Goal: Find specific page/section: Find specific page/section

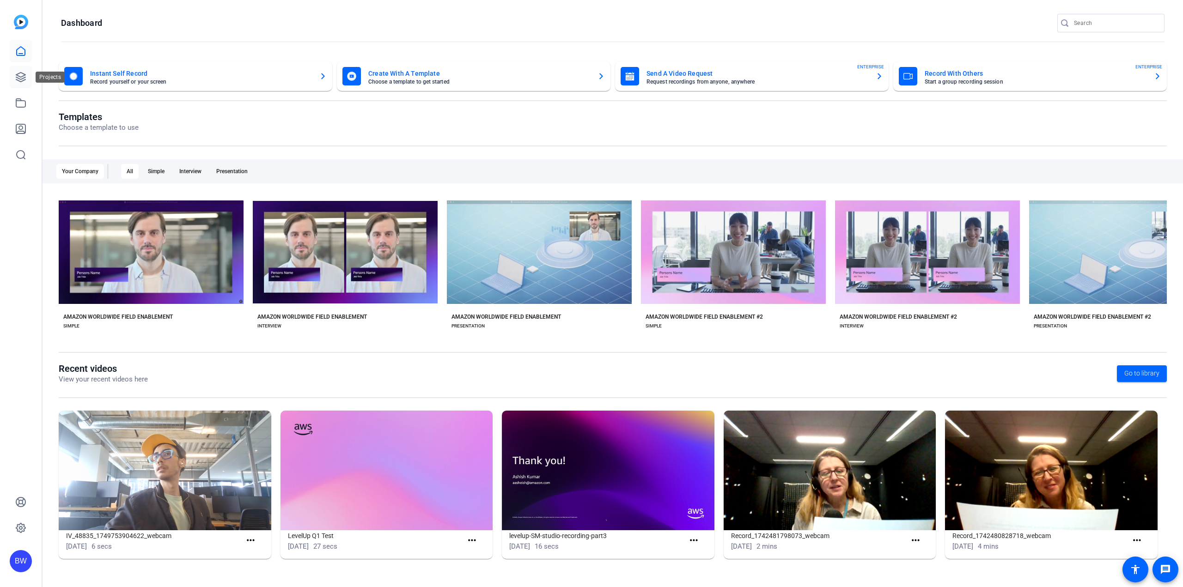
click at [24, 84] on link at bounding box center [21, 77] width 22 height 22
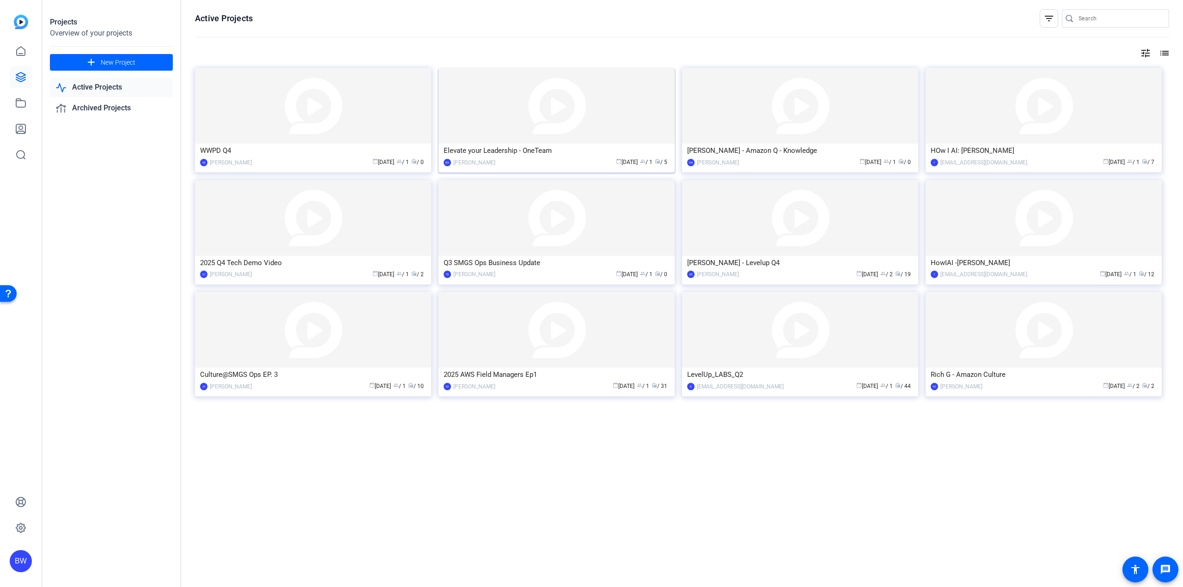
click at [579, 138] on img at bounding box center [557, 106] width 236 height 76
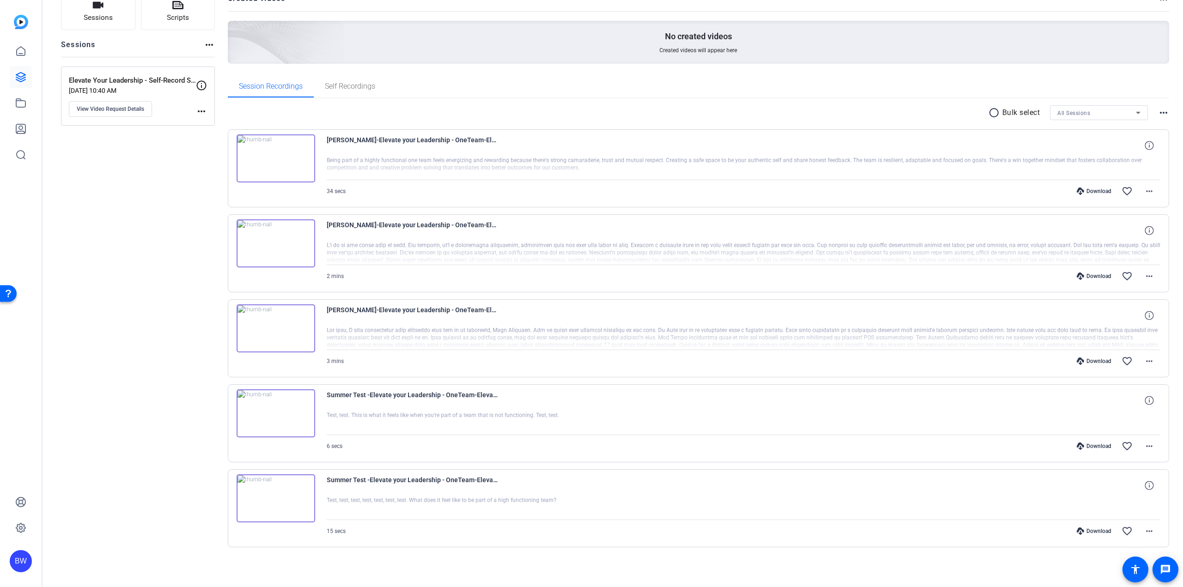
scroll to position [75, 0]
click at [291, 159] on img at bounding box center [276, 157] width 79 height 48
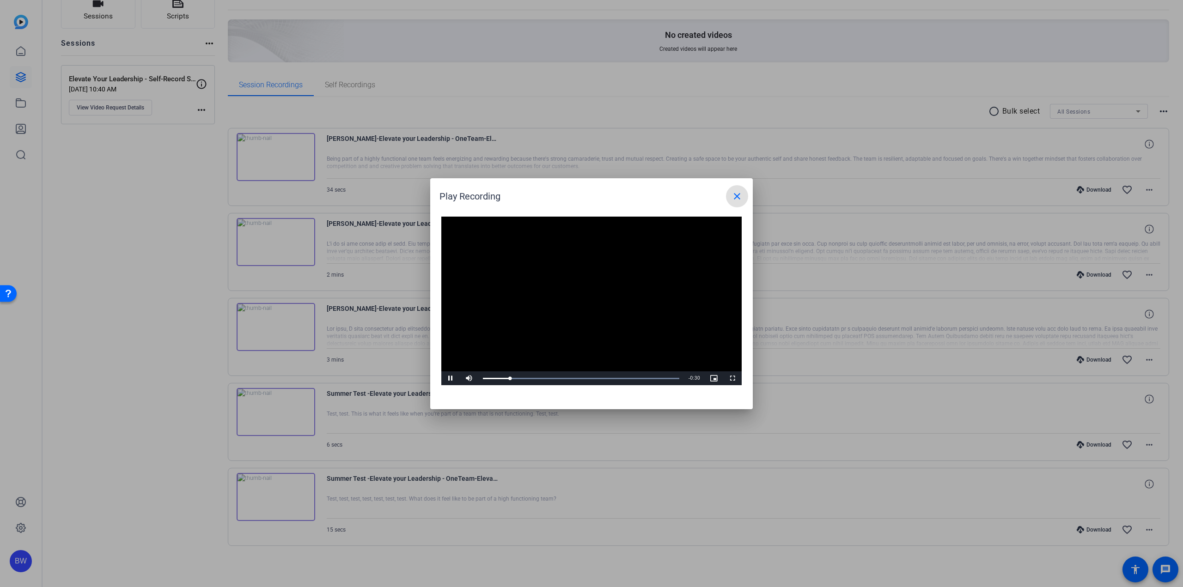
click at [738, 197] on mat-icon "close" at bounding box center [737, 196] width 11 height 11
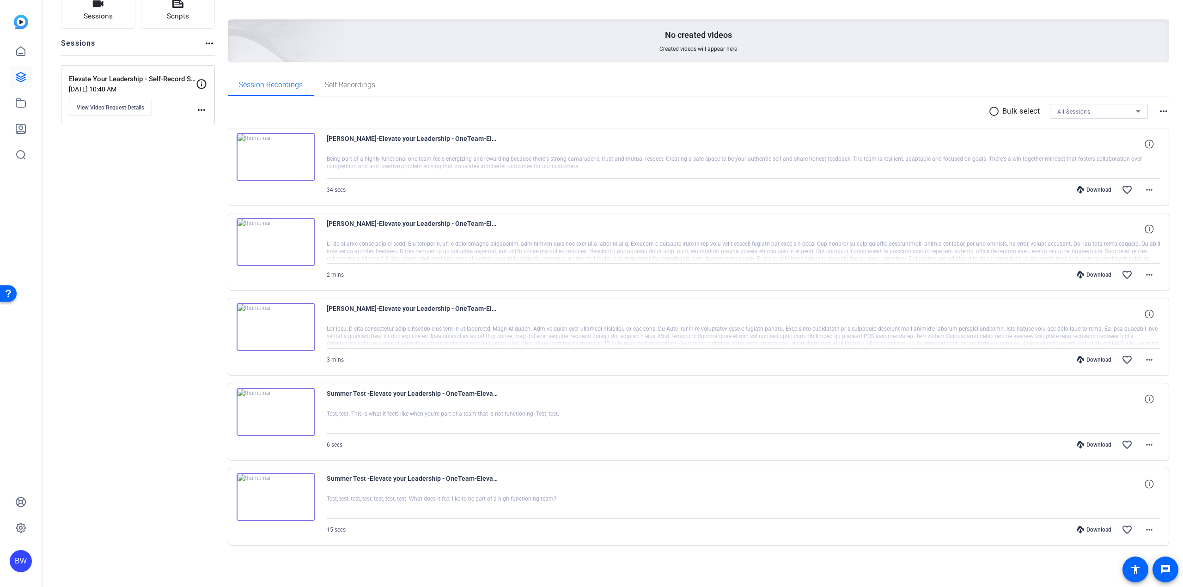
drag, startPoint x: 176, startPoint y: 191, endPoint x: 175, endPoint y: 186, distance: 5.6
click at [176, 190] on div "Sessions Scripts Sessions more_horiz Elevate Your Leadership - Self-Record Sess…" at bounding box center [138, 284] width 154 height 584
click at [167, 186] on div "Sessions Scripts Sessions more_horiz Elevate Your Leadership - Self-Record Sess…" at bounding box center [138, 284] width 154 height 584
click at [166, 186] on div "Sessions Scripts Sessions more_horiz Elevate Your Leadership - Self-Record Sess…" at bounding box center [138, 284] width 154 height 584
click at [166, 188] on div "Sessions Scripts Sessions more_horiz Elevate Your Leadership - Self-Record Sess…" at bounding box center [138, 284] width 154 height 584
